Goal: Task Accomplishment & Management: Manage account settings

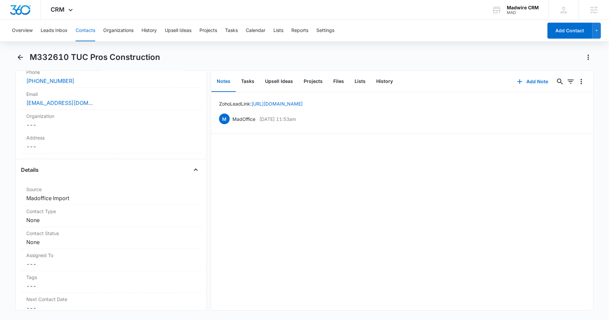
scroll to position [222, 0]
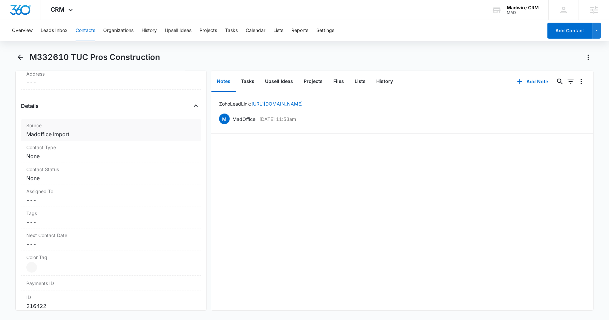
click at [48, 131] on dd "Cancel Save Changes Madoffice Import" at bounding box center [110, 134] width 169 height 8
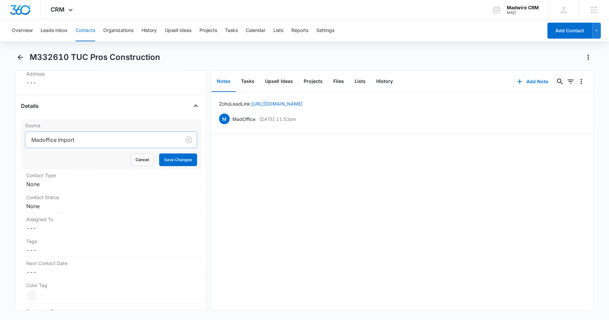
click at [54, 137] on div at bounding box center [101, 139] width 141 height 9
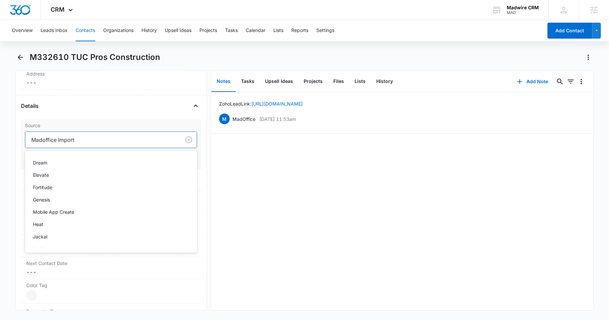
scroll to position [89, 0]
click at [70, 164] on div "Dream" at bounding box center [110, 162] width 155 height 7
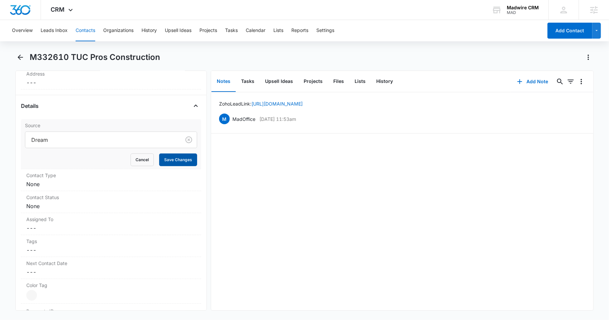
click at [159, 157] on button "Save Changes" at bounding box center [178, 159] width 38 height 13
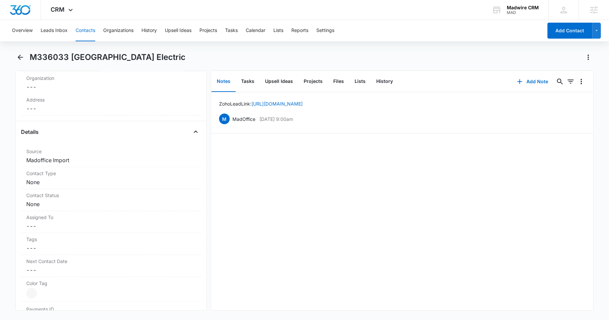
scroll to position [222, 0]
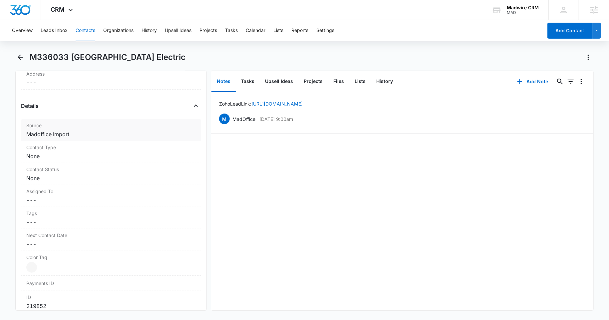
click at [49, 136] on dd "Cancel Save Changes Madoffice Import" at bounding box center [110, 134] width 169 height 8
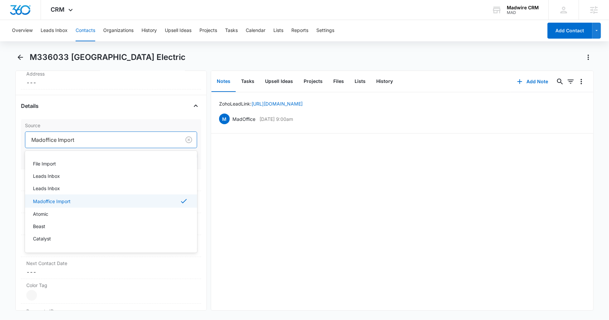
click at [49, 139] on div at bounding box center [101, 139] width 141 height 9
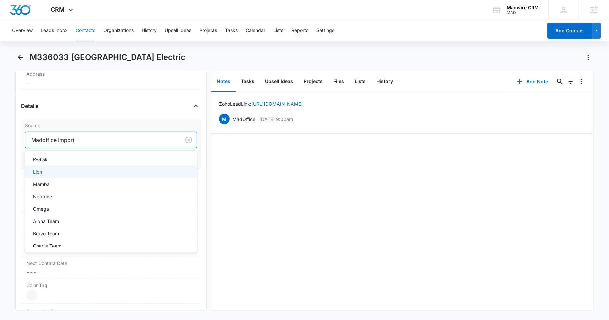
click at [95, 177] on div "Lion" at bounding box center [111, 172] width 172 height 12
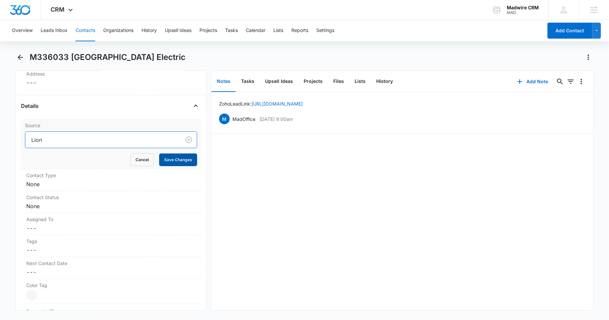
click at [169, 163] on button "Save Changes" at bounding box center [178, 159] width 38 height 13
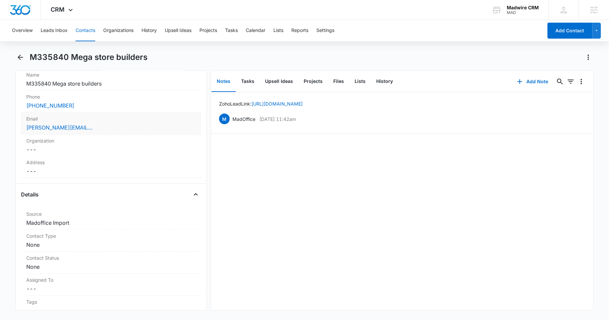
scroll to position [177, 0]
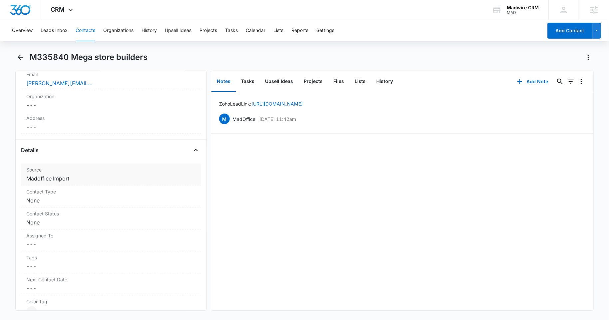
click at [60, 176] on dd "Cancel Save Changes Madoffice Import" at bounding box center [110, 178] width 169 height 8
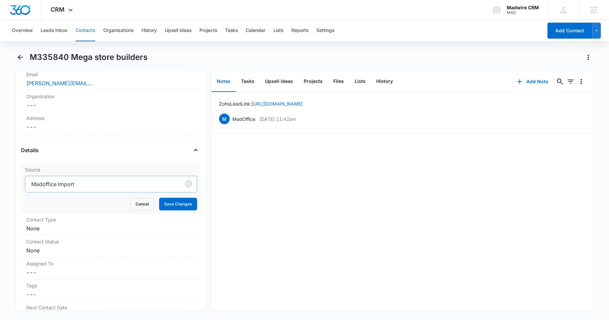
click at [59, 183] on div at bounding box center [101, 183] width 141 height 9
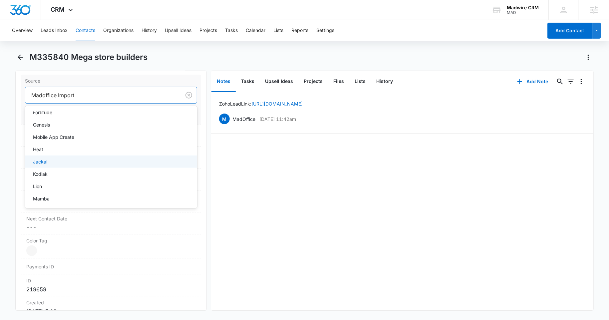
scroll to position [133, 0]
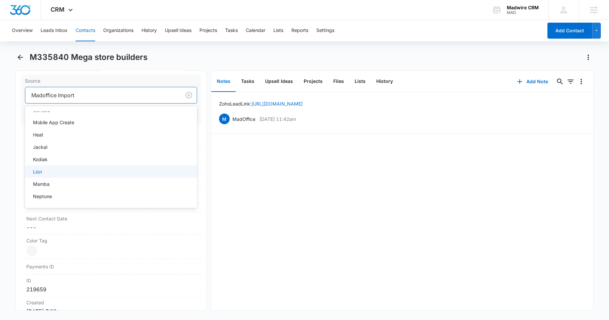
click at [114, 171] on div "Lion" at bounding box center [110, 171] width 155 height 7
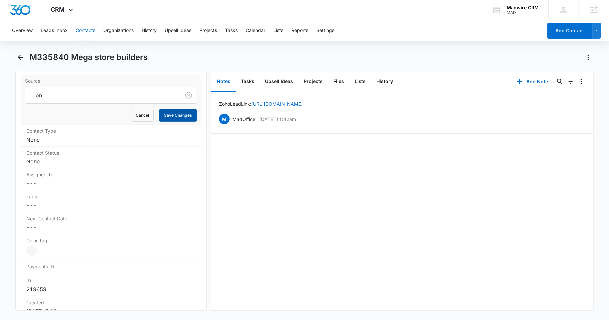
click at [168, 116] on button "Save Changes" at bounding box center [178, 115] width 38 height 13
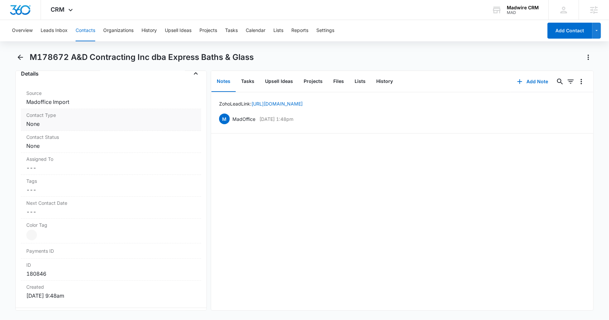
scroll to position [266, 0]
click at [54, 99] on dd "Cancel Save Changes Madoffice Import" at bounding box center [110, 100] width 169 height 8
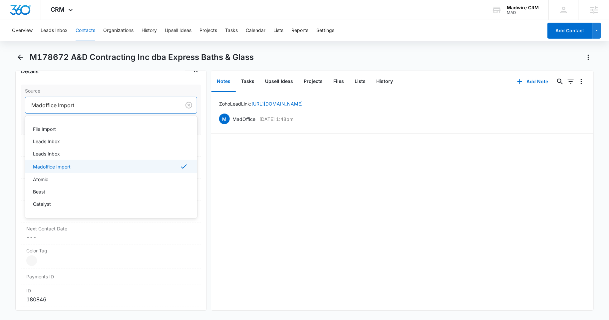
click at [56, 105] on div at bounding box center [101, 105] width 141 height 9
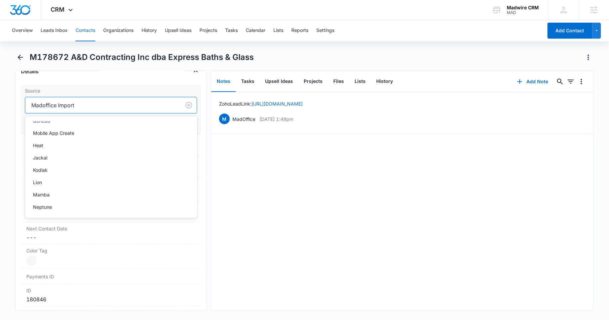
scroll to position [133, 0]
click at [97, 182] on div "Lion" at bounding box center [110, 181] width 155 height 7
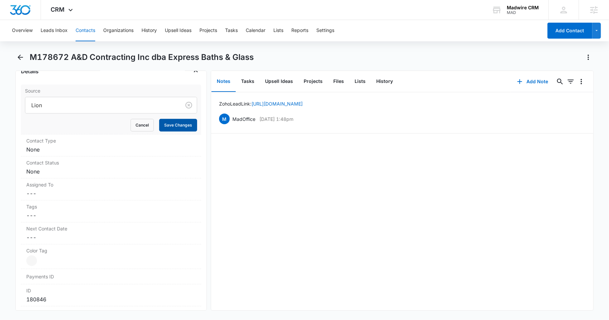
click at [164, 125] on button "Save Changes" at bounding box center [178, 125] width 38 height 13
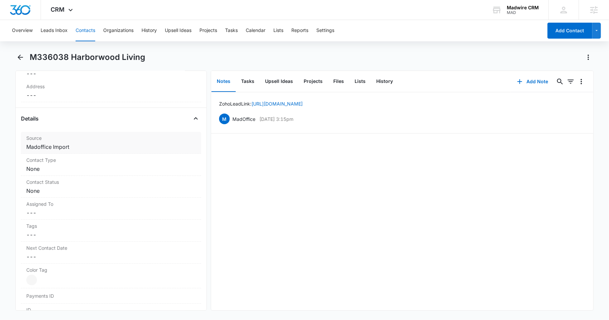
scroll to position [222, 0]
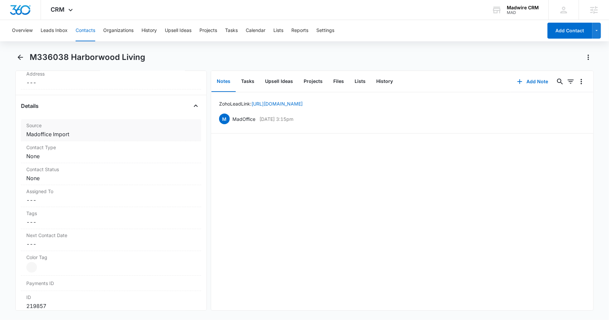
click at [58, 135] on dd "Cancel Save Changes Madoffice Import" at bounding box center [110, 134] width 169 height 8
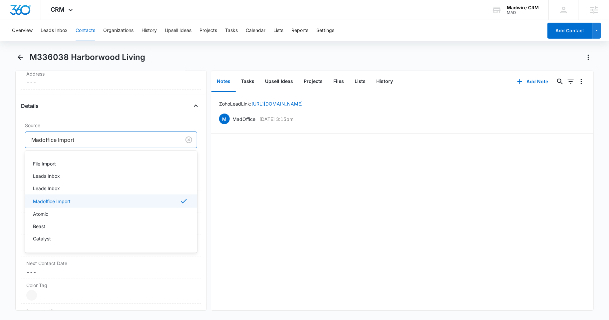
click at [60, 138] on div at bounding box center [101, 139] width 141 height 9
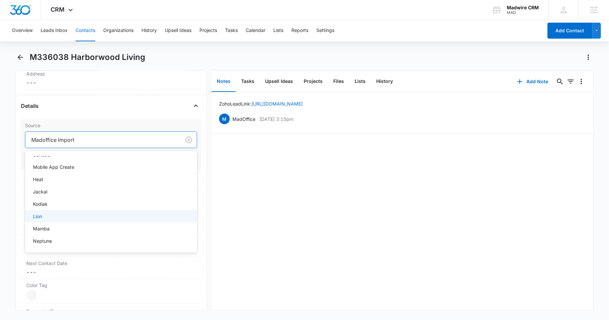
click at [87, 220] on div "Lion" at bounding box center [110, 216] width 155 height 7
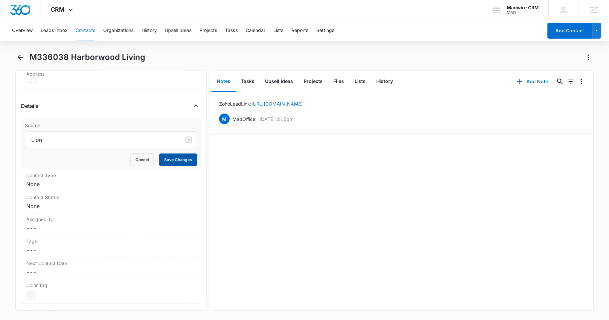
click at [172, 158] on button "Save Changes" at bounding box center [178, 159] width 38 height 13
